Goal: Find specific page/section

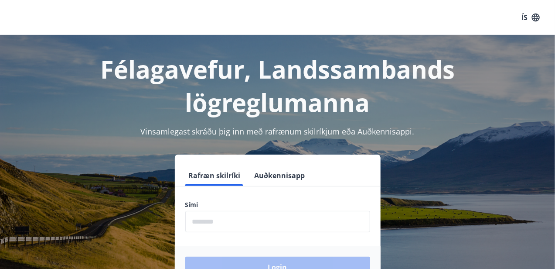
click at [229, 232] on form "Rafræn skilríki Auðkennisapp Sími ​ Login" at bounding box center [278, 226] width 206 height 123
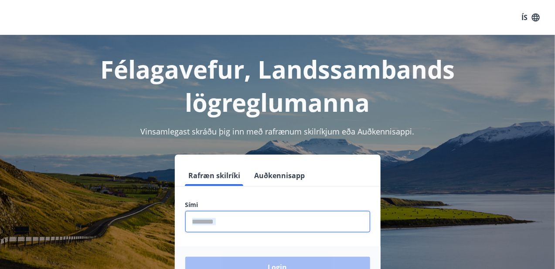
type input "********"
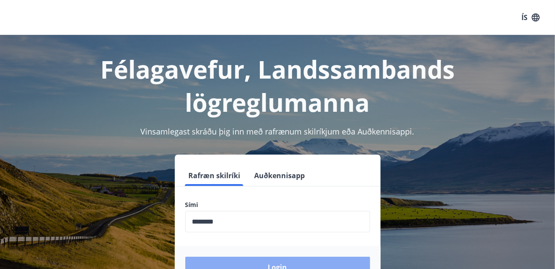
click at [286, 263] on button "Login" at bounding box center [277, 266] width 185 height 21
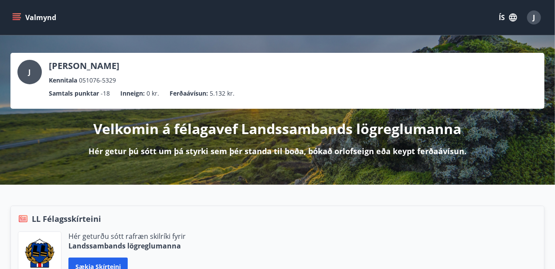
click at [19, 16] on icon "menu" at bounding box center [17, 15] width 8 height 1
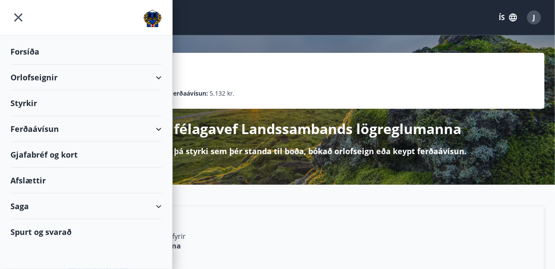
click at [54, 128] on div "Ferðaávísun" at bounding box center [85, 129] width 151 height 26
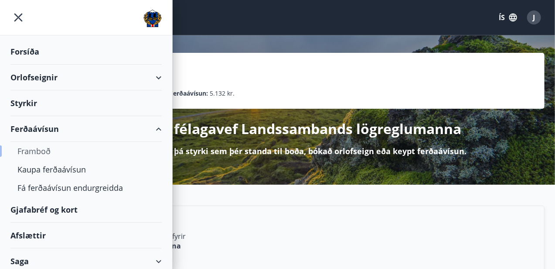
click at [48, 151] on div "Framboð" at bounding box center [85, 151] width 137 height 18
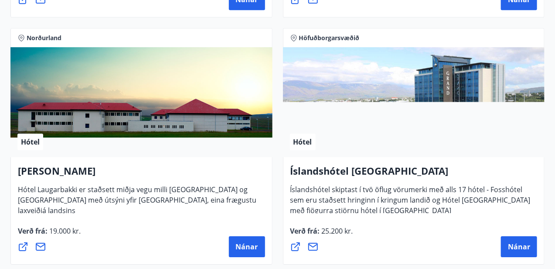
scroll to position [2398, 0]
